Goal: Task Accomplishment & Management: Use online tool/utility

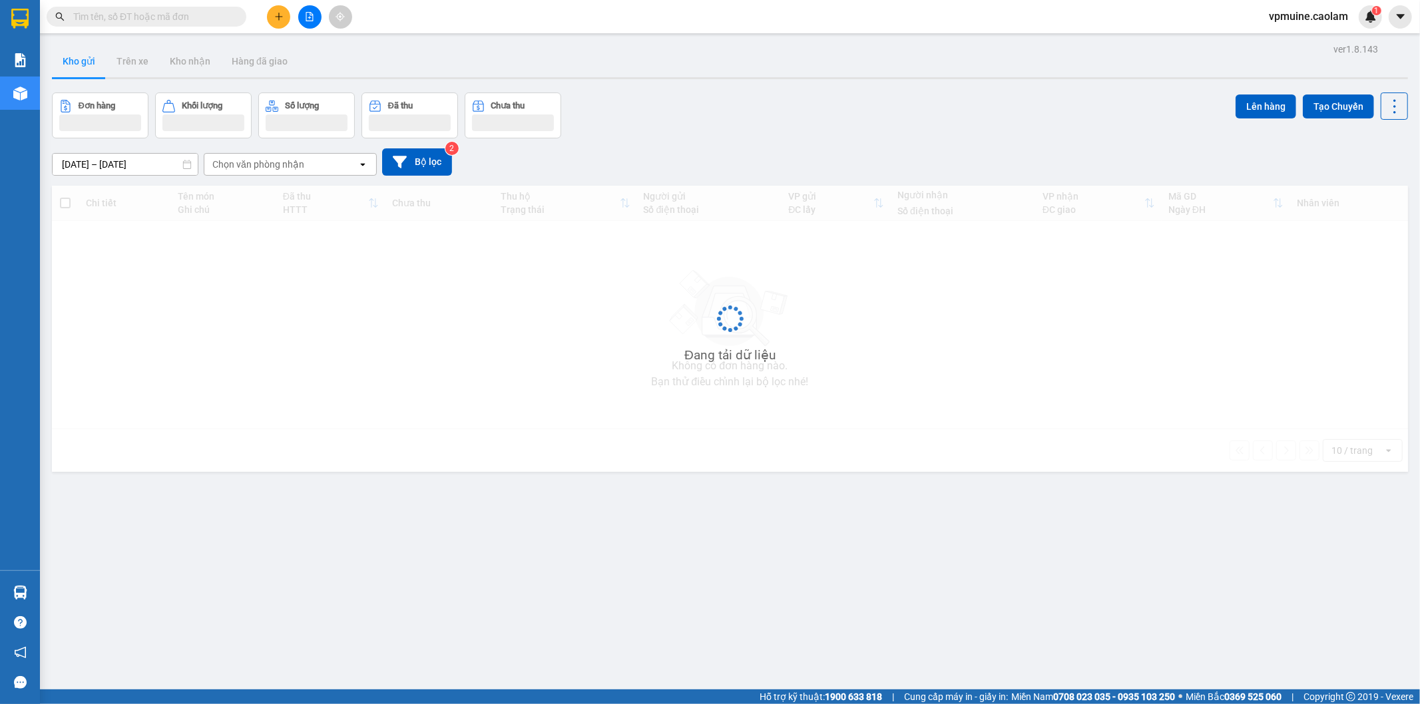
click at [175, 18] on input "text" at bounding box center [151, 16] width 157 height 15
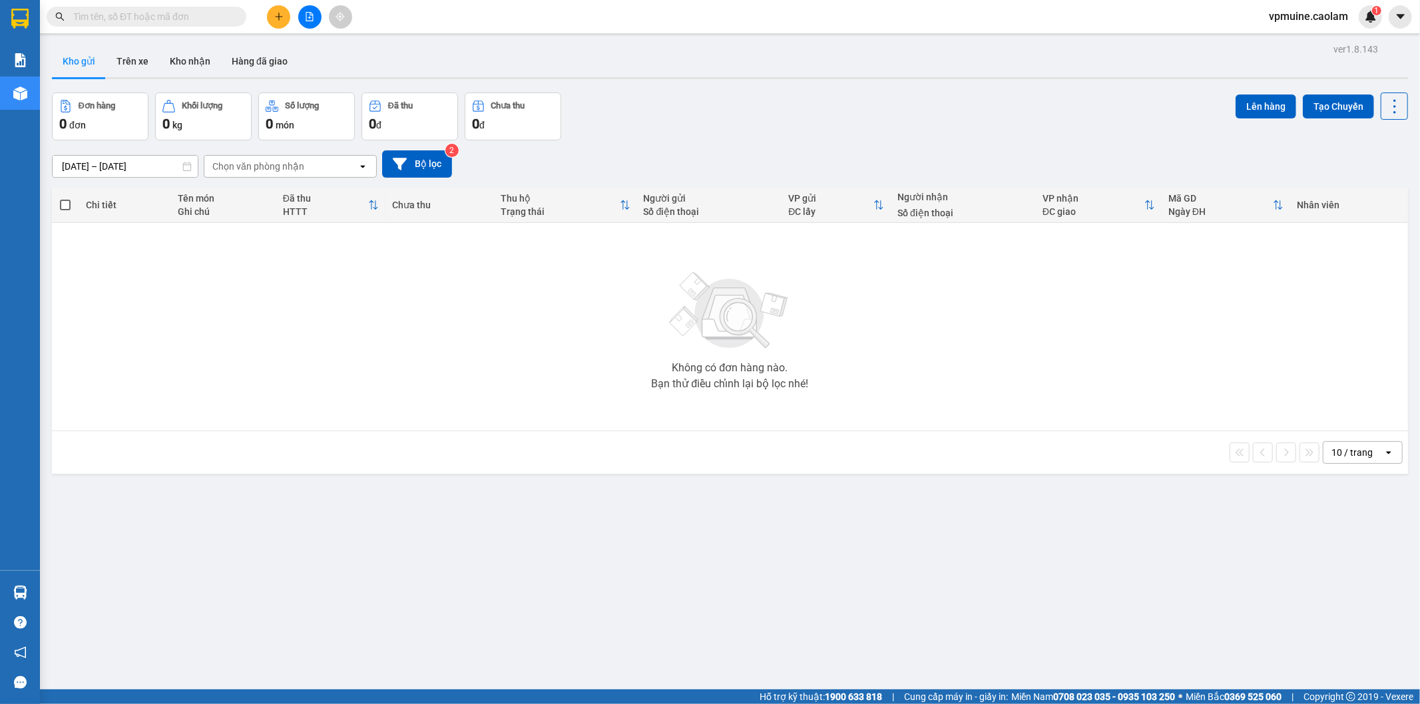
drag, startPoint x: 176, startPoint y: 17, endPoint x: 138, endPoint y: 18, distance: 37.3
click at [138, 18] on input "text" at bounding box center [151, 16] width 157 height 15
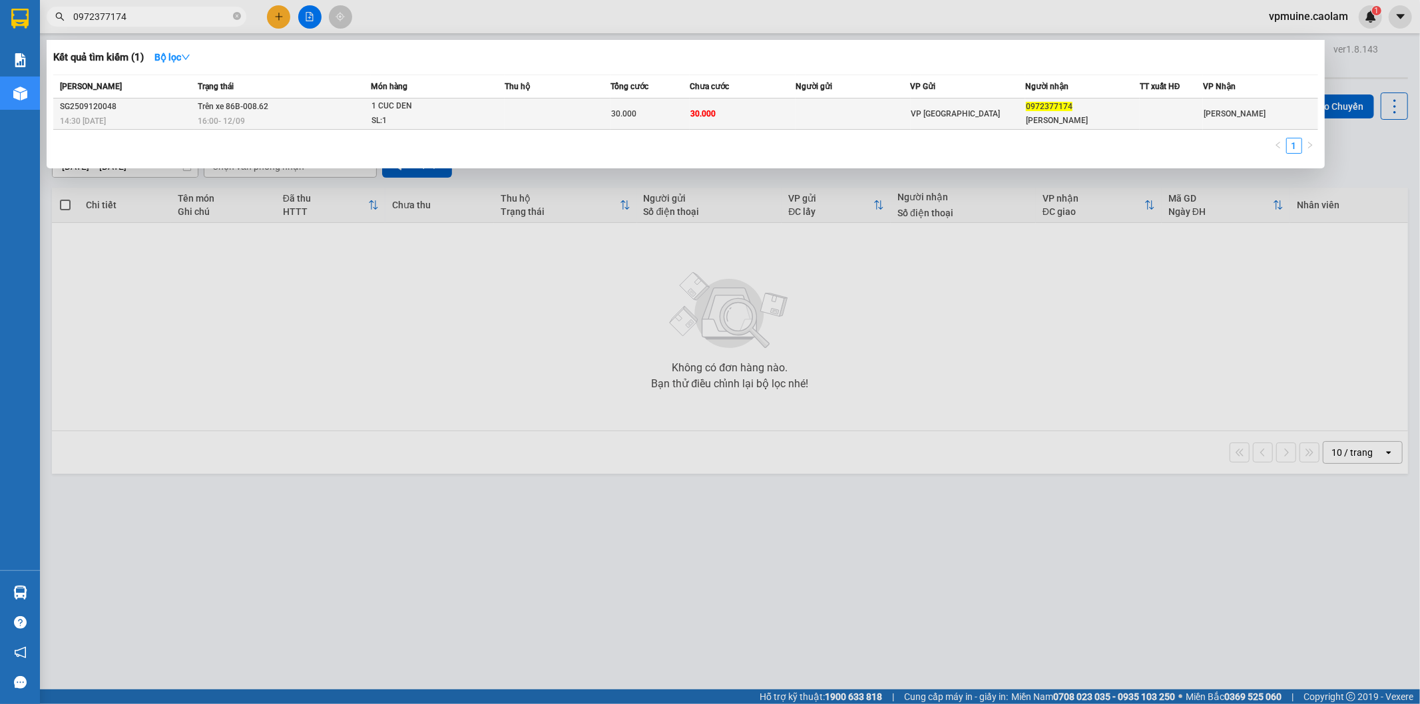
type input "0972377174"
click at [746, 107] on td "30.000" at bounding box center [743, 114] width 106 height 31
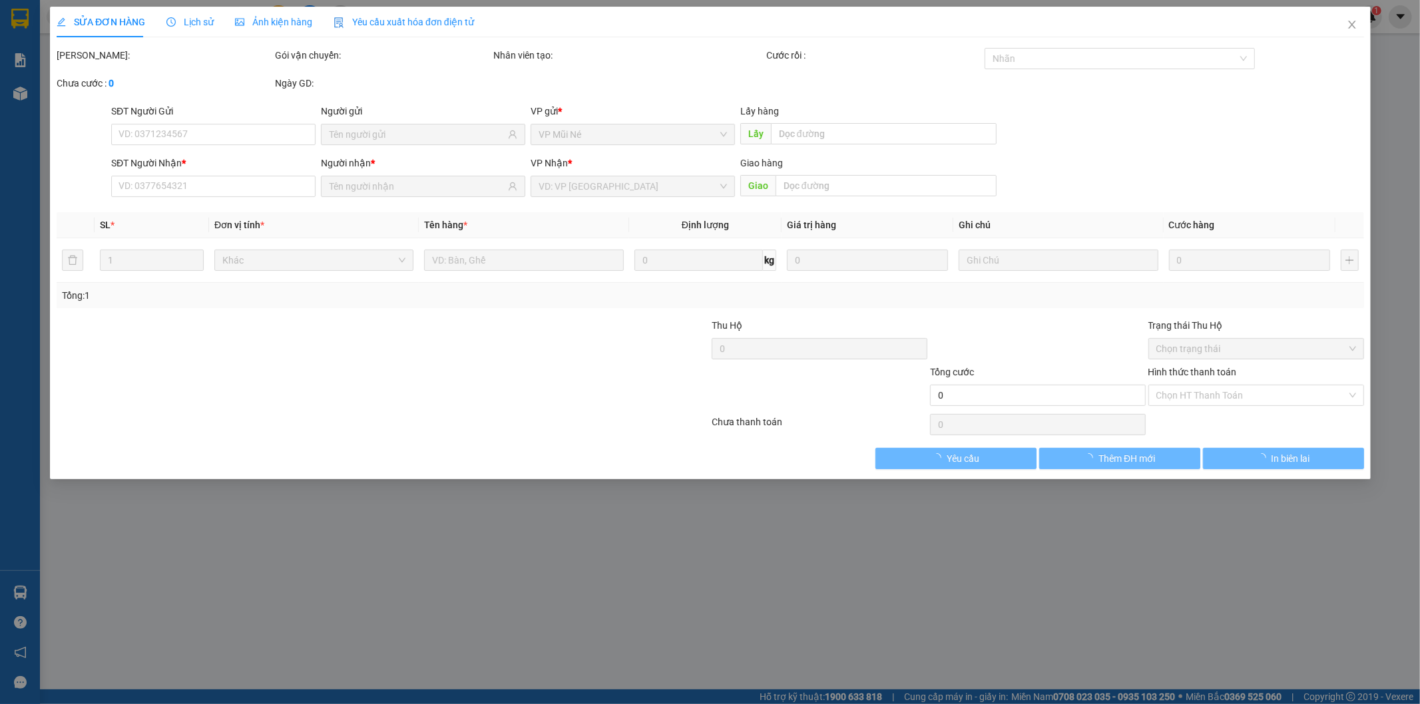
type input "0972377174"
type input "[PERSON_NAME]"
type input "30.000"
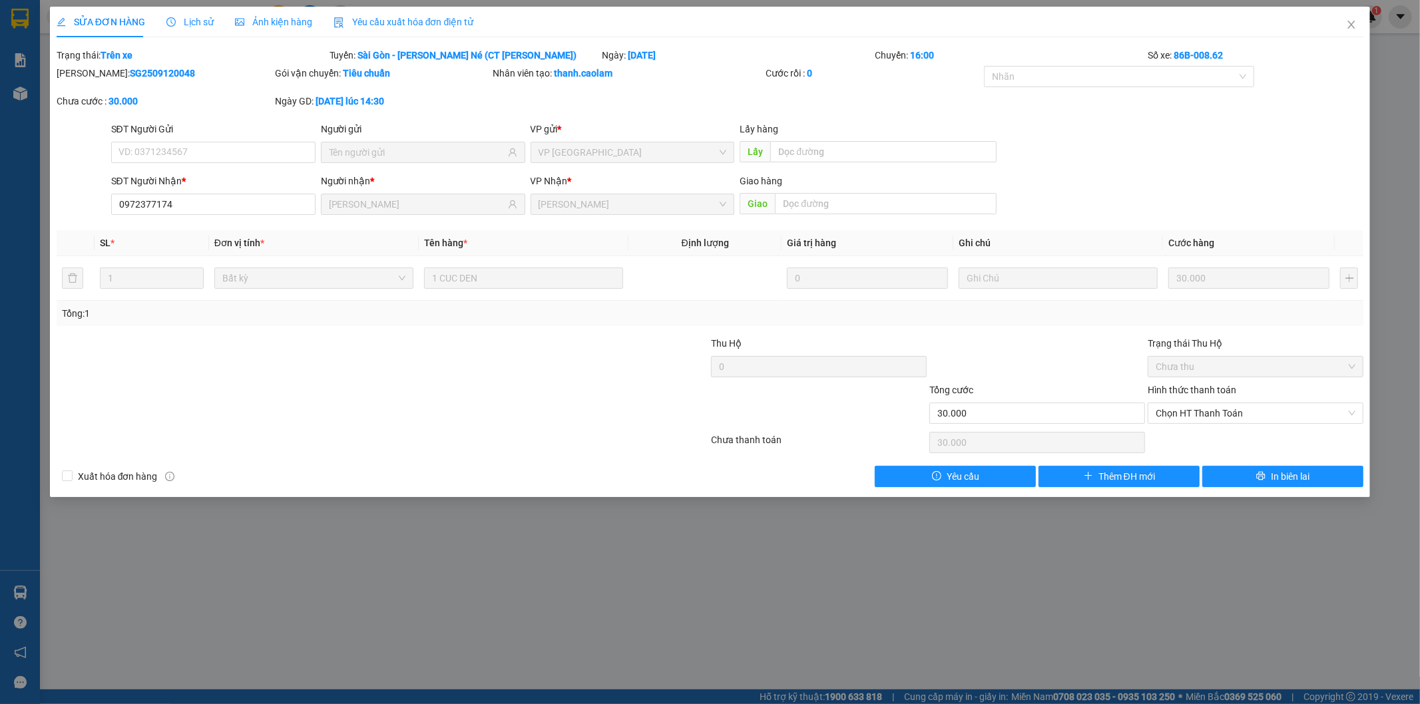
click at [198, 20] on span "Lịch sử" at bounding box center [189, 22] width 47 height 11
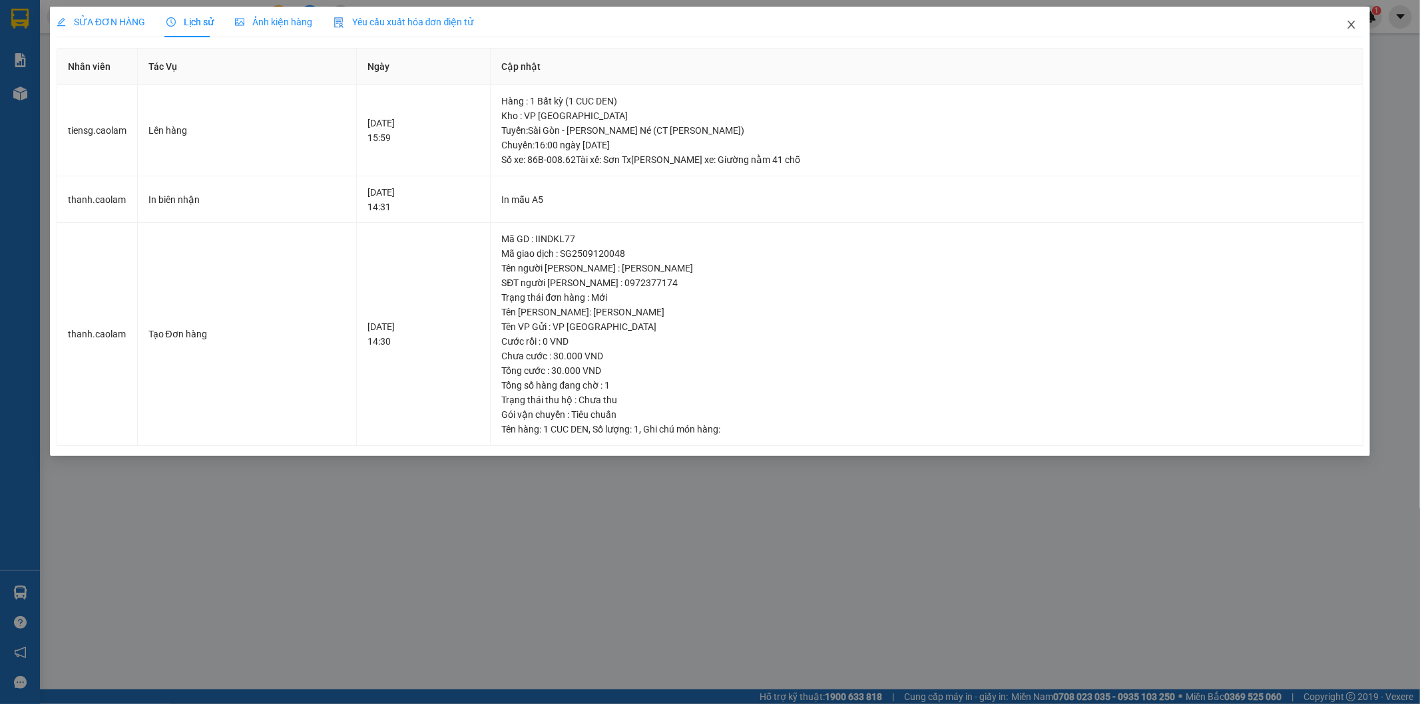
click at [1357, 24] on span "Close" at bounding box center [1351, 25] width 37 height 37
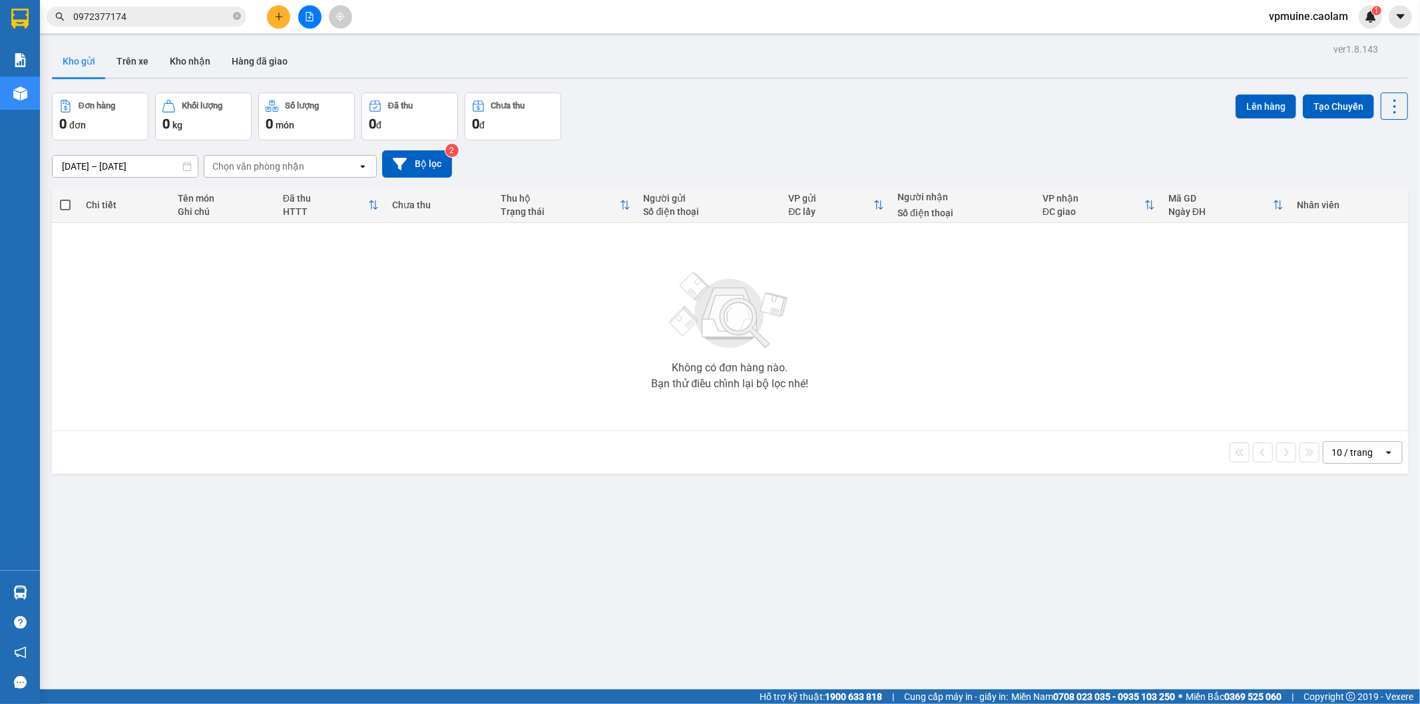
click at [211, 21] on input "0972377174" at bounding box center [151, 16] width 157 height 15
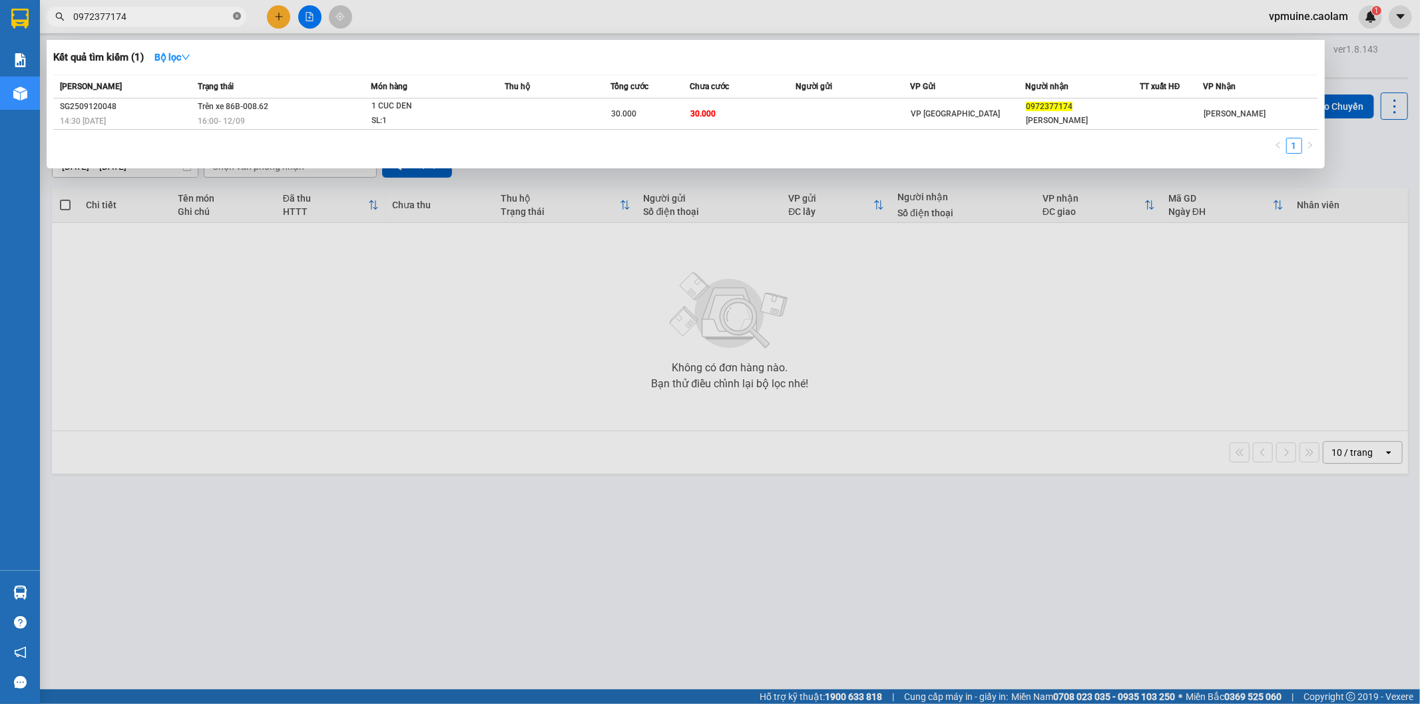
click at [237, 17] on icon "close-circle" at bounding box center [237, 16] width 8 height 8
